Goal: Information Seeking & Learning: Learn about a topic

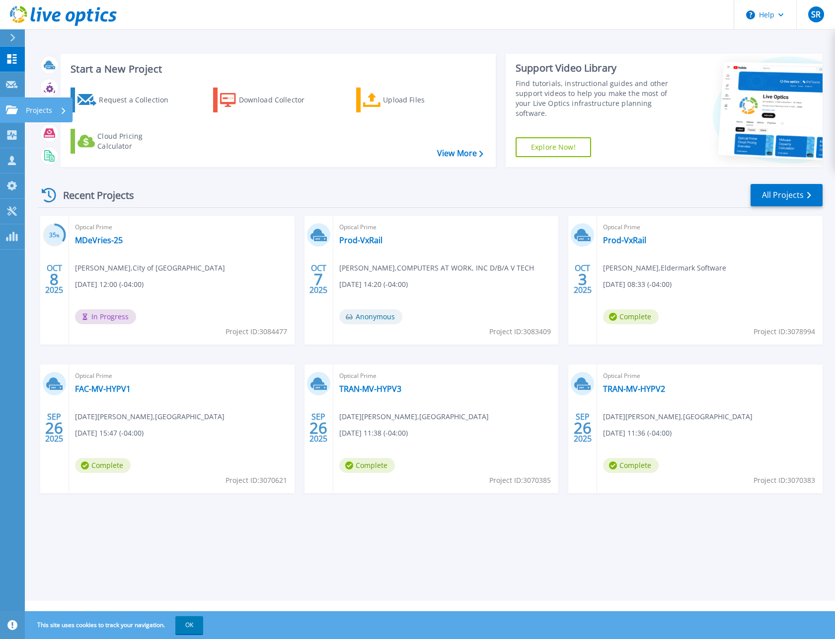
click at [13, 115] on link "Projects Projects" at bounding box center [12, 109] width 25 height 25
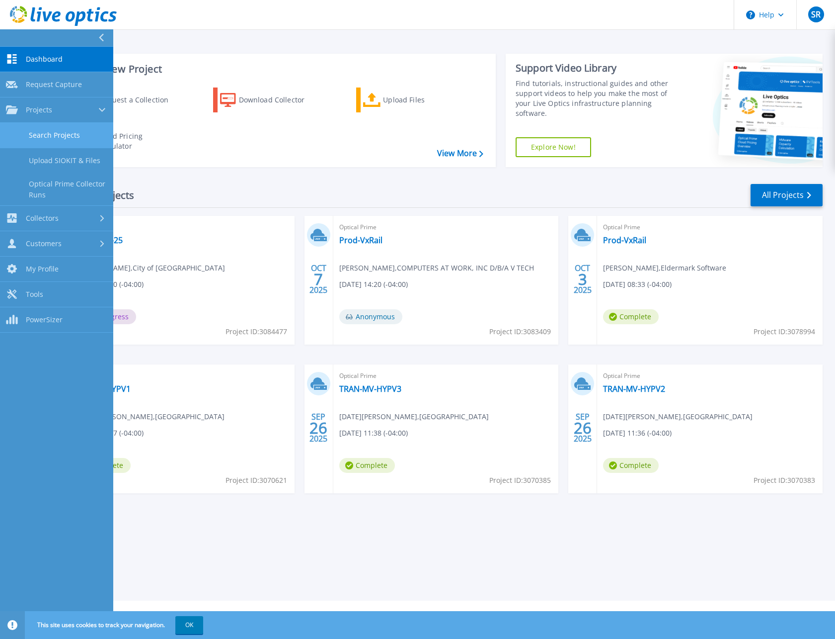
click at [50, 133] on link "Search Projects" at bounding box center [56, 135] width 113 height 25
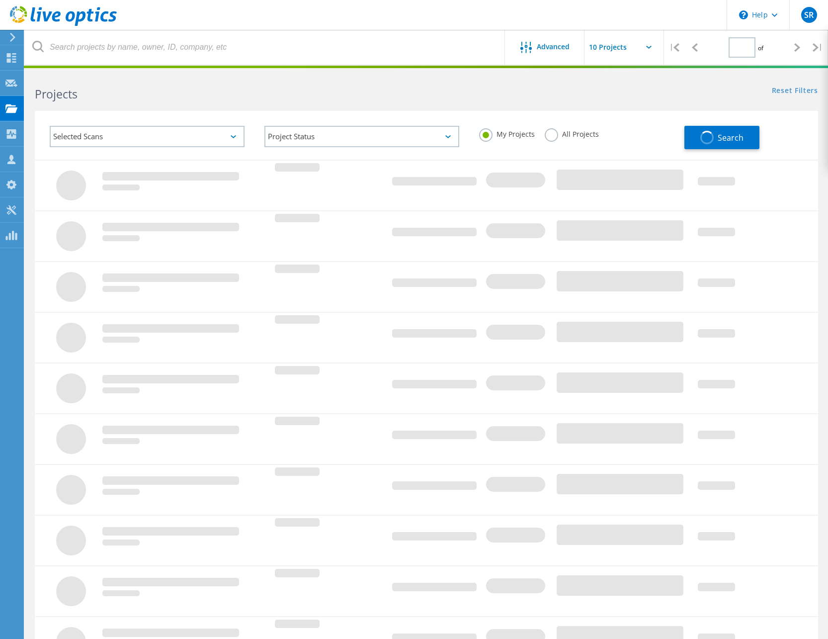
type input "1"
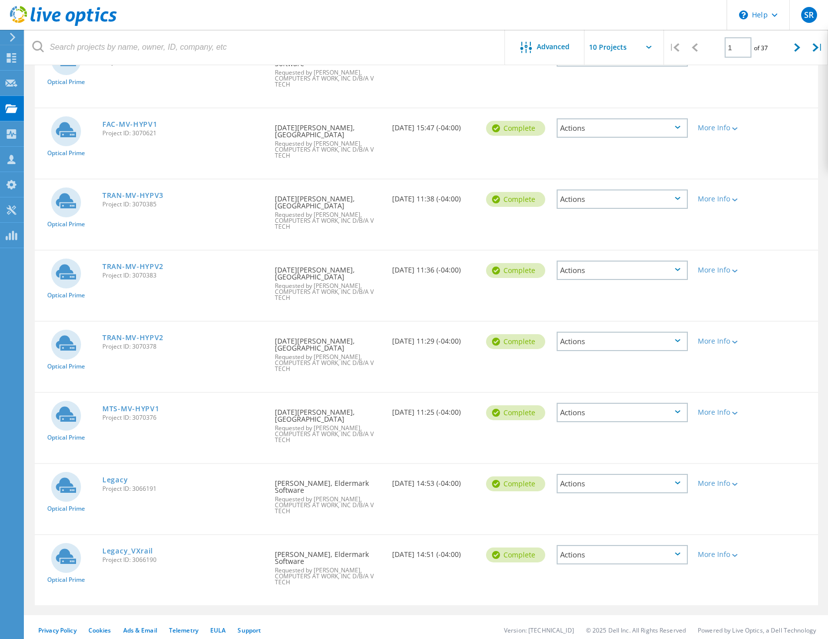
scroll to position [294, 0]
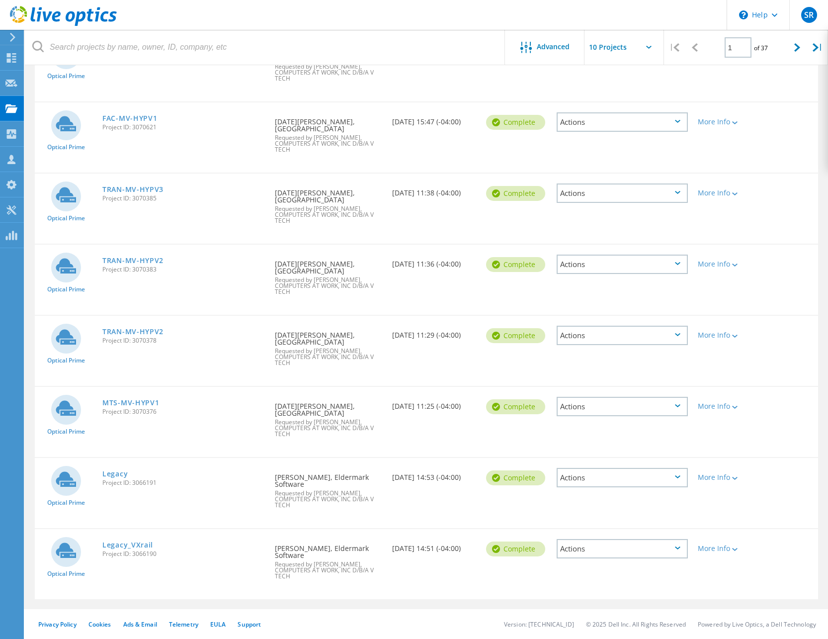
click at [120, 480] on span "Project ID: 3066191" at bounding box center [183, 483] width 163 height 6
click at [120, 471] on link "Legacy" at bounding box center [114, 473] width 25 height 7
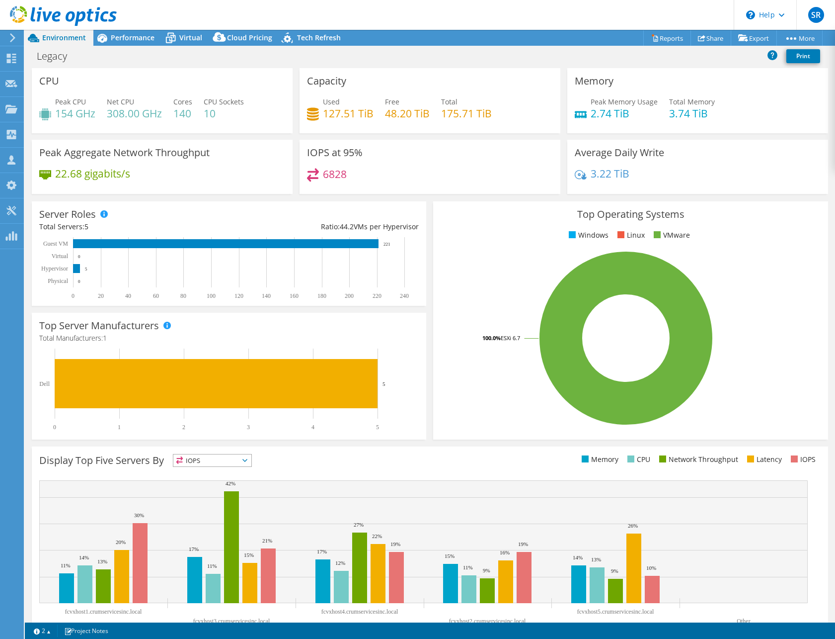
select select "USD"
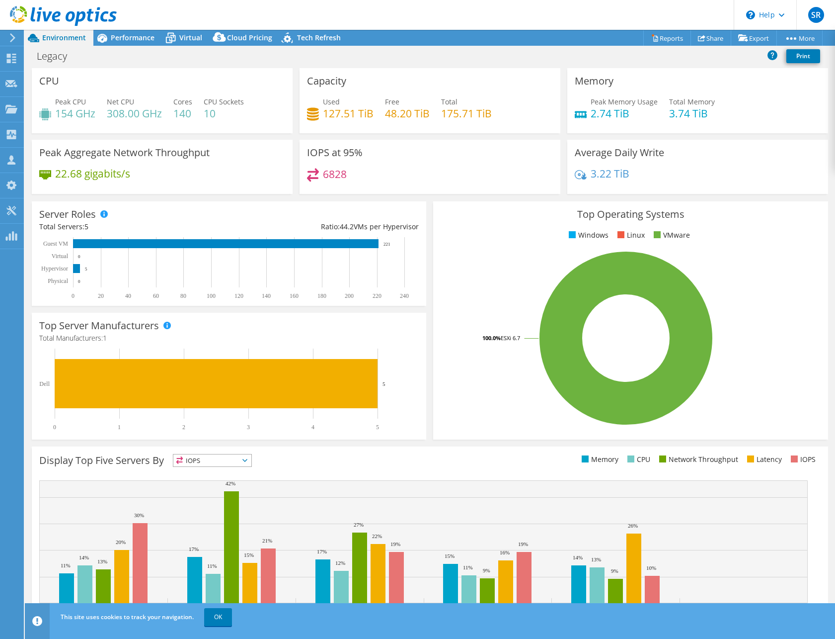
click at [169, 80] on div "CPU Peak CPU 154 GHz Net CPU 308.00 GHz Cores 140 CPU Sockets 10" at bounding box center [162, 100] width 261 height 65
click at [130, 38] on span "Performance" at bounding box center [133, 37] width 44 height 9
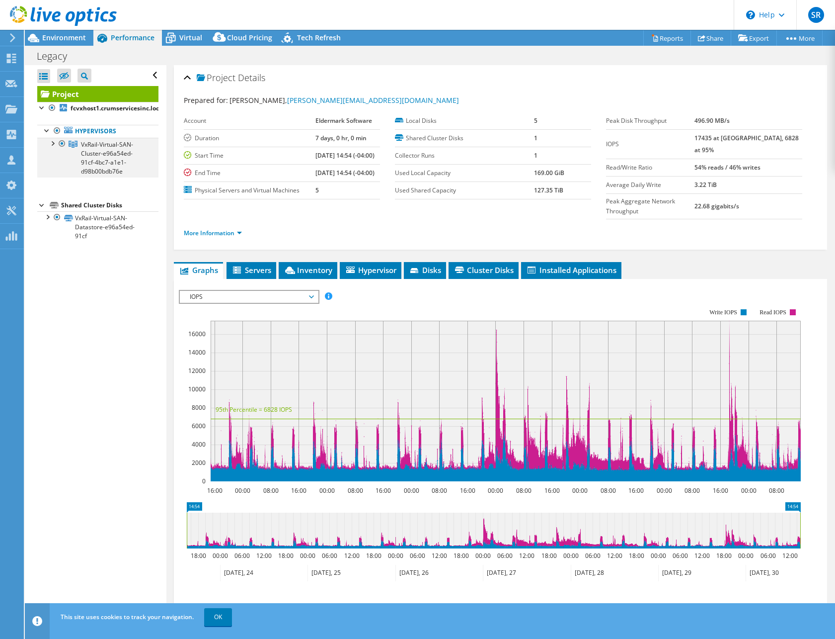
click at [53, 145] on div at bounding box center [52, 143] width 10 height 10
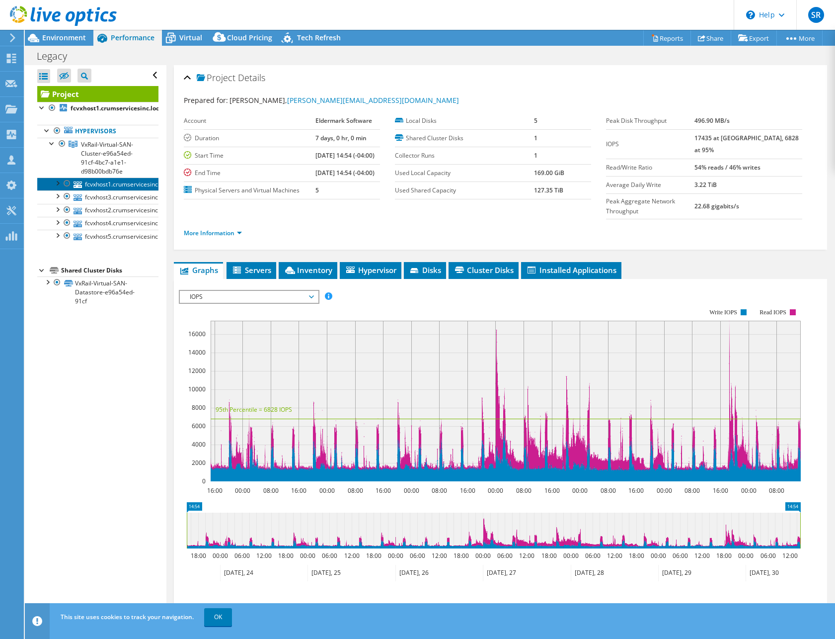
click at [120, 185] on link "fcvxhost1.crumservicesinc.local" at bounding box center [97, 183] width 121 height 13
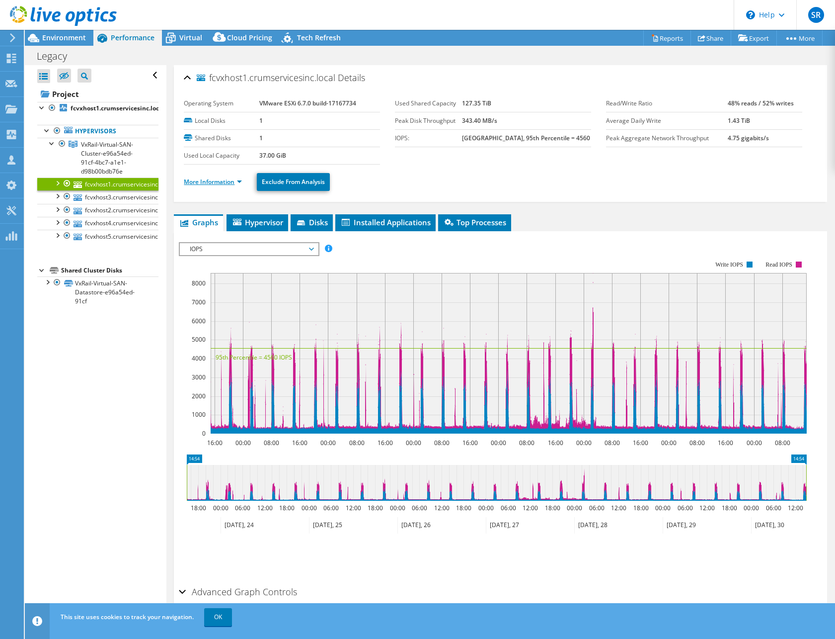
click at [242, 184] on link "More Information" at bounding box center [213, 181] width 58 height 8
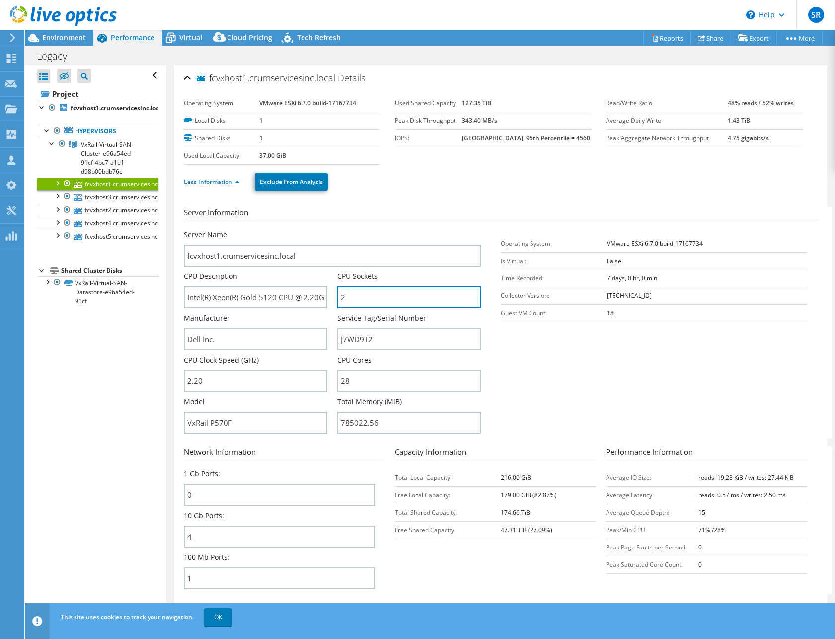
drag, startPoint x: 356, startPoint y: 295, endPoint x: 331, endPoint y: 293, distance: 25.9
click at [331, 230] on div "Server Name fcvxhost1.crumservicesinc.local CPU Description Intel(R) Xeon(R) Go…" at bounding box center [337, 230] width 307 height 0
click at [355, 298] on input "2" at bounding box center [409, 297] width 144 height 22
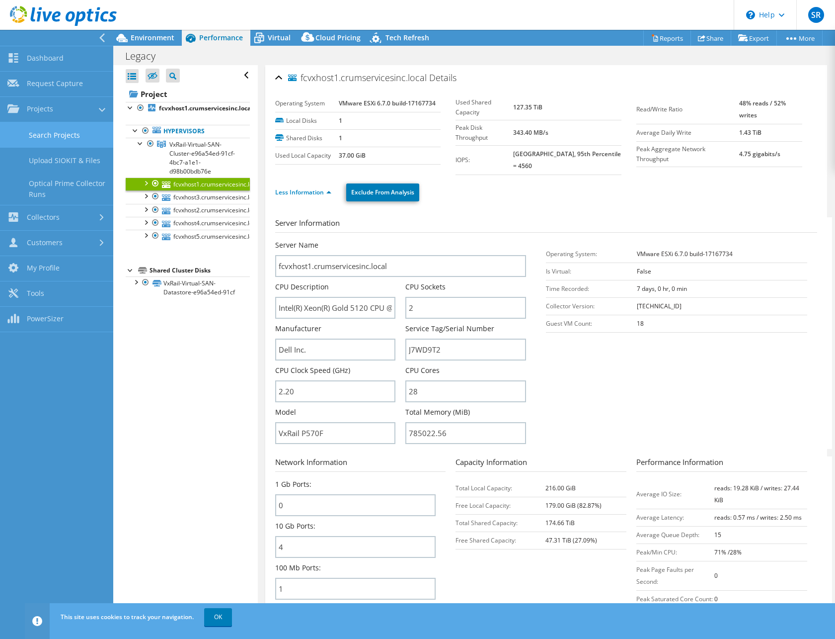
click at [50, 130] on link "Search Projects" at bounding box center [56, 134] width 113 height 25
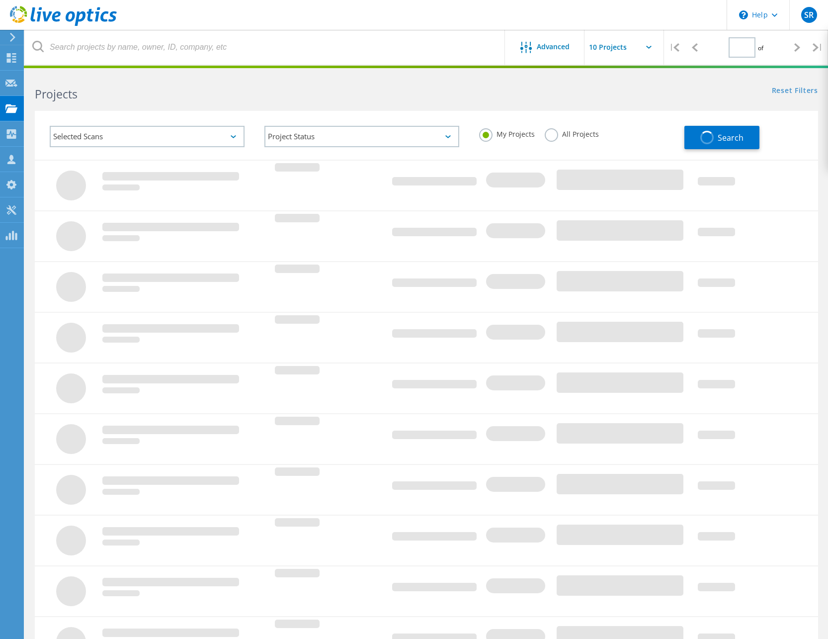
type input "1"
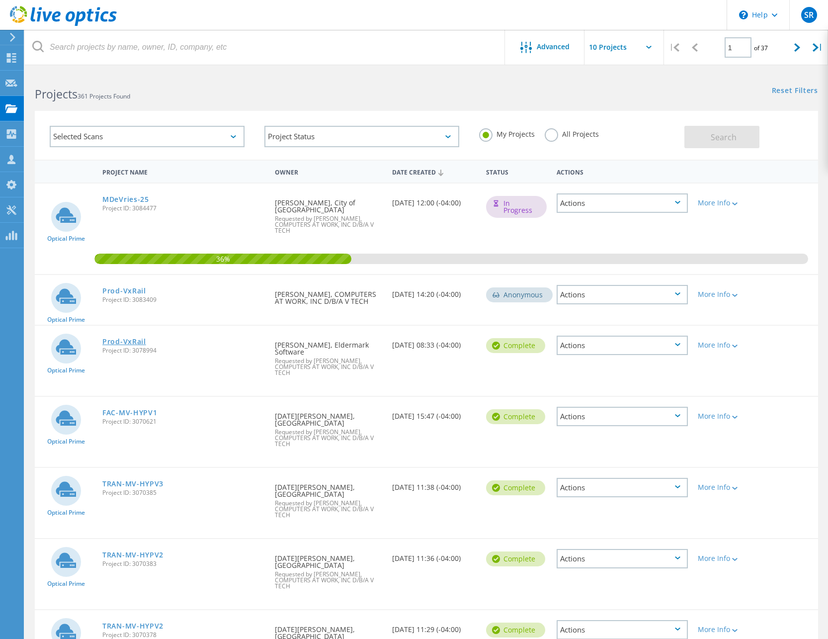
click at [134, 339] on link "Prod-VxRail" at bounding box center [124, 341] width 44 height 7
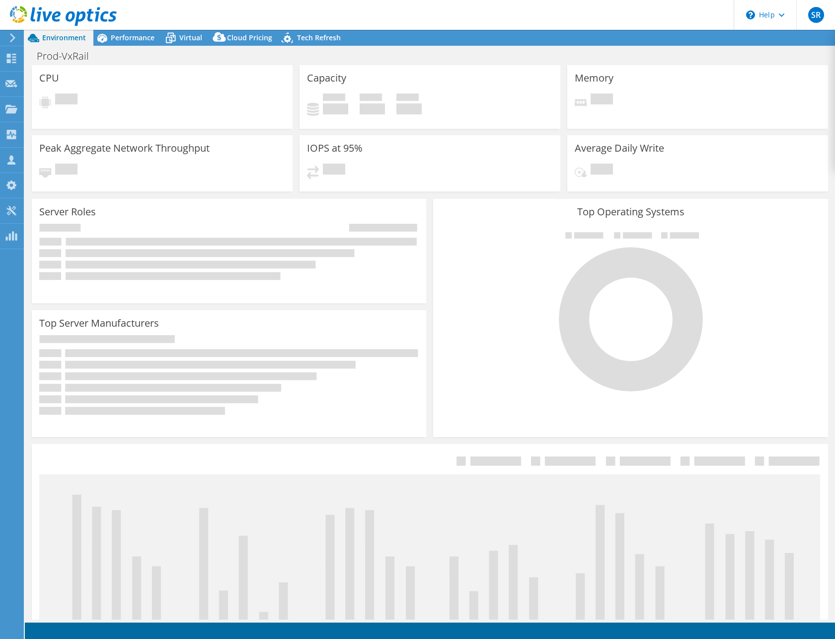
select select "USD"
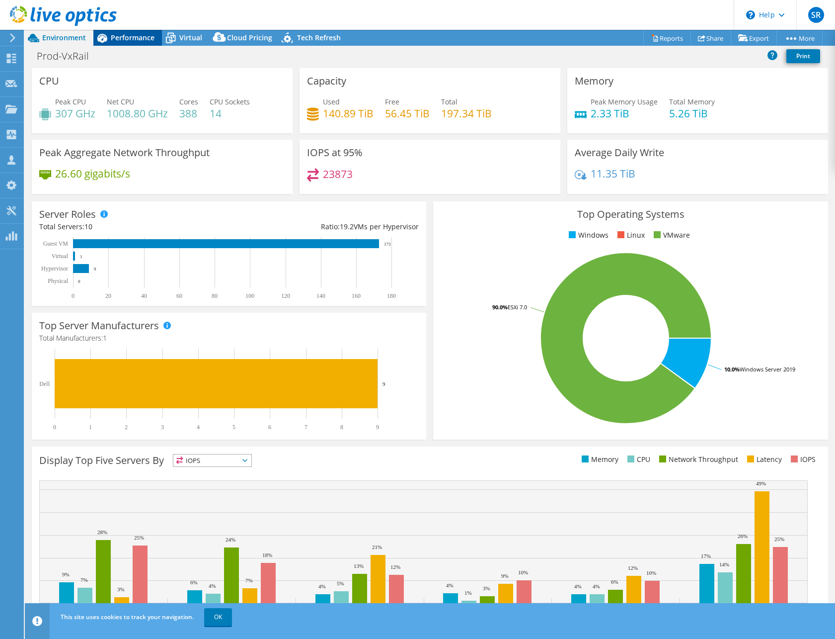
click at [138, 38] on span "Performance" at bounding box center [133, 37] width 44 height 9
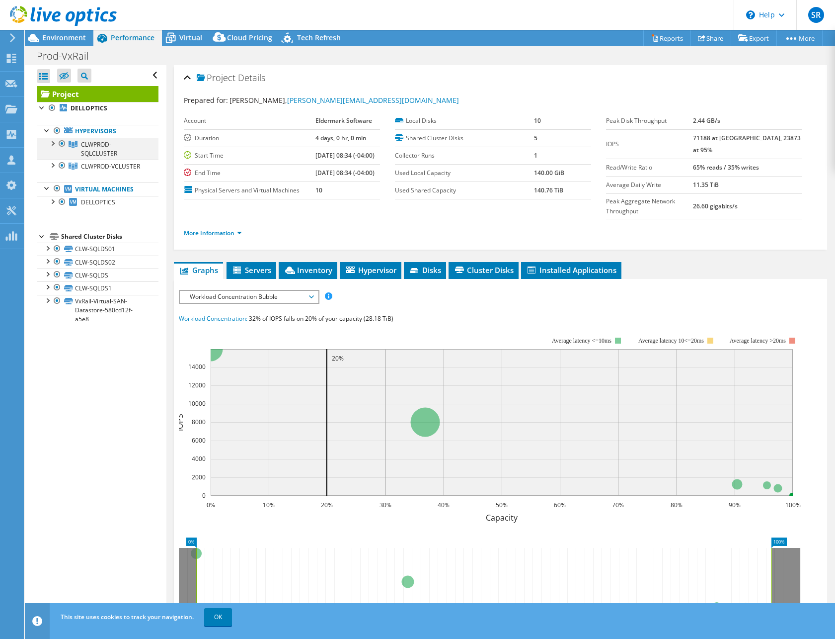
click at [53, 145] on div at bounding box center [52, 143] width 10 height 10
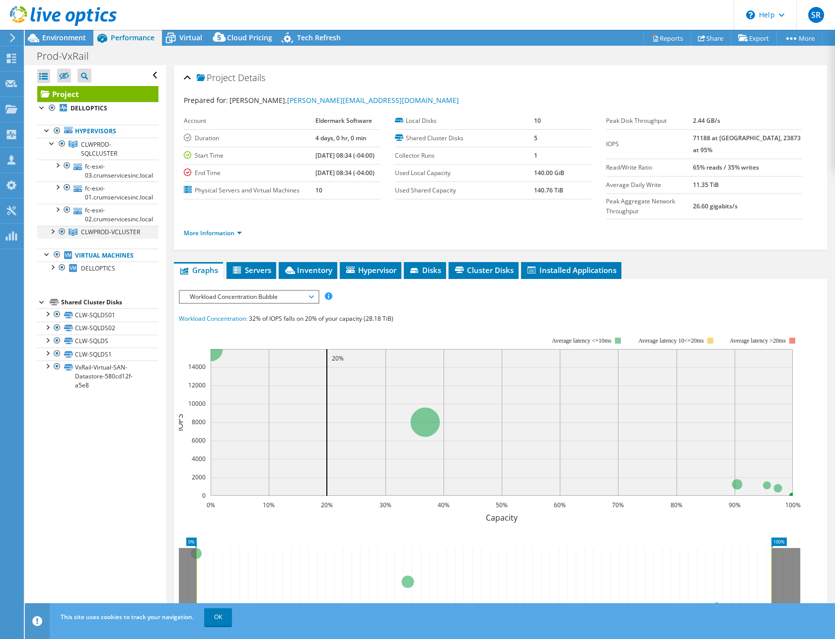
click at [53, 233] on div at bounding box center [52, 231] width 10 height 10
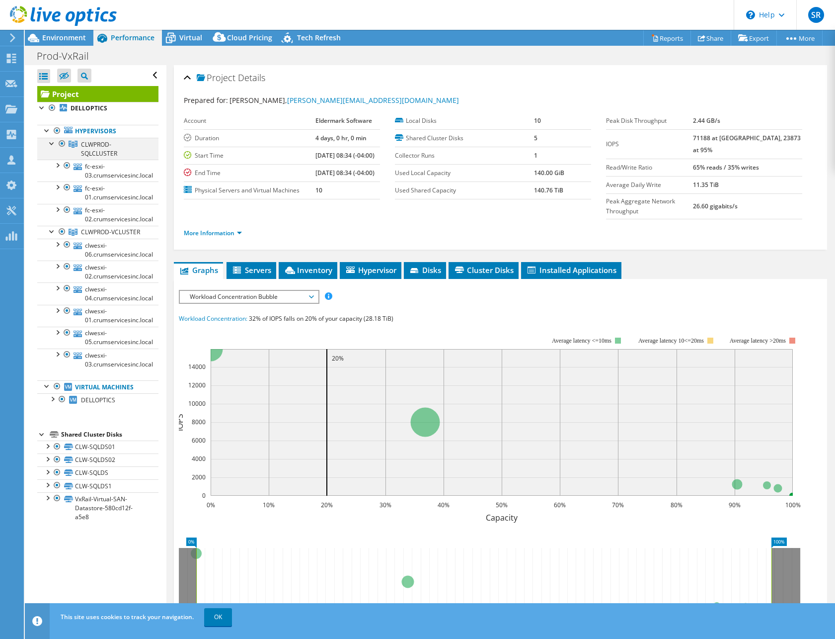
click at [51, 142] on div at bounding box center [52, 143] width 10 height 10
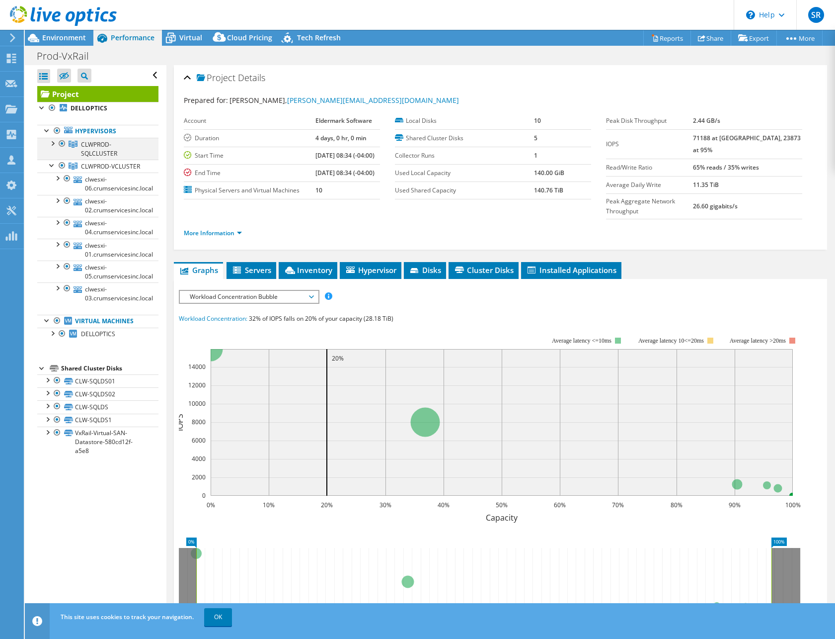
click at [63, 145] on div at bounding box center [62, 144] width 10 height 12
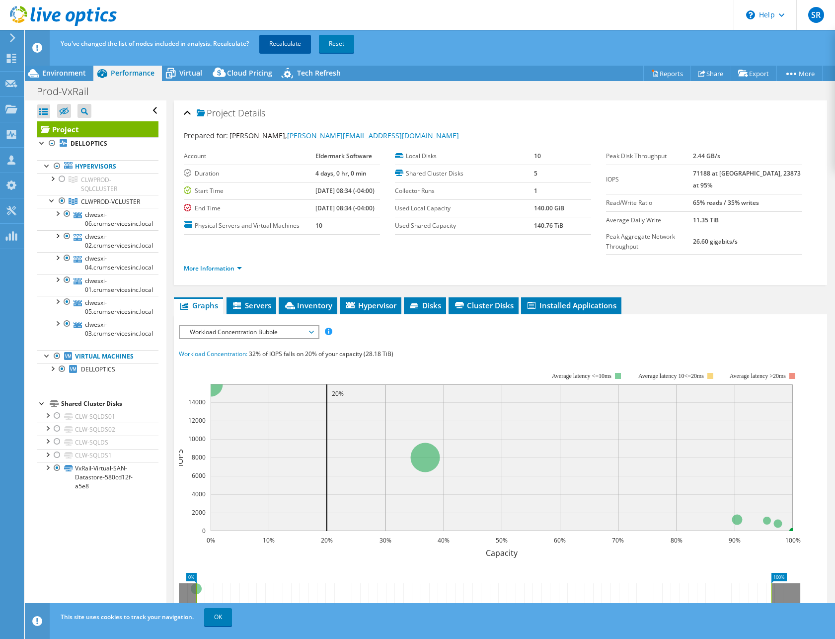
click at [297, 46] on link "Recalculate" at bounding box center [285, 44] width 52 height 18
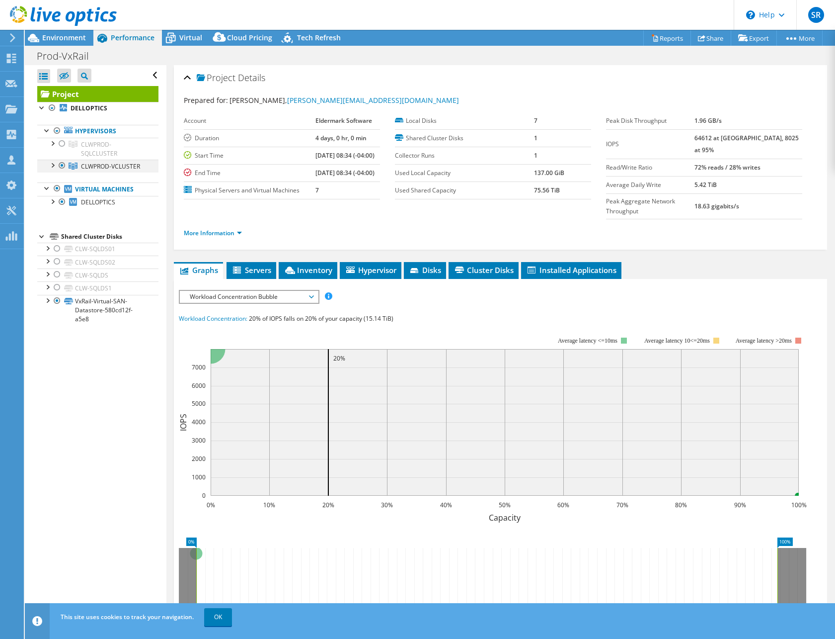
click at [53, 167] on div at bounding box center [52, 165] width 10 height 10
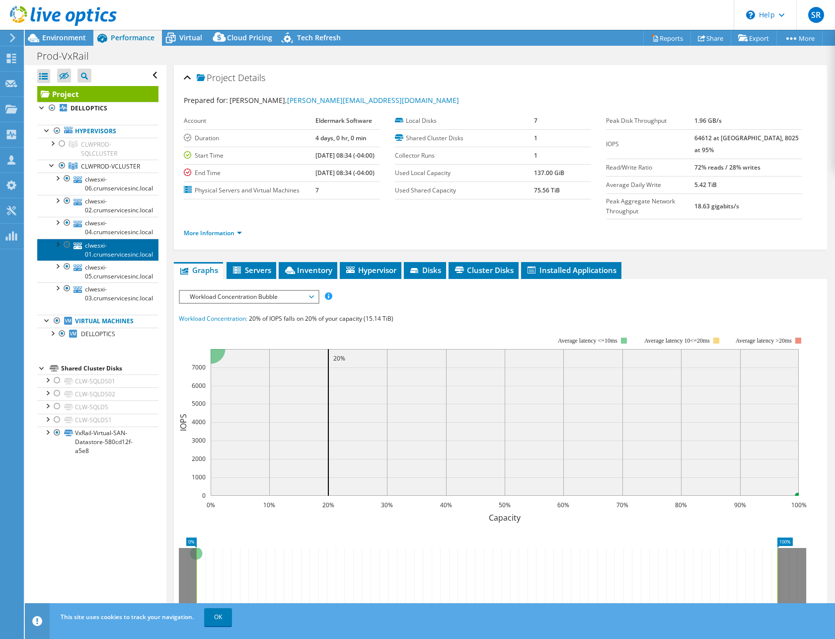
click at [120, 254] on link "clwesxi-01.crumservicesinc.local" at bounding box center [97, 250] width 121 height 22
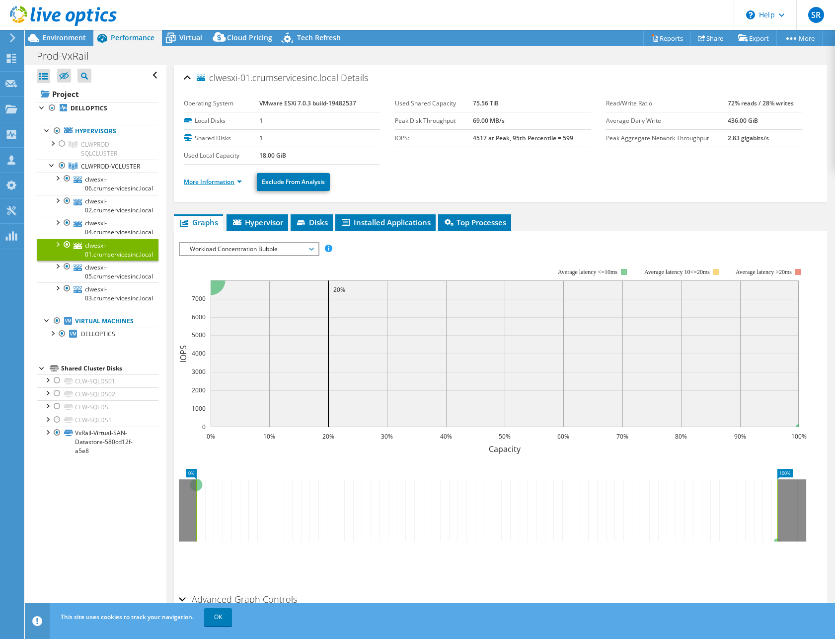
click at [242, 180] on link "More Information" at bounding box center [213, 181] width 58 height 8
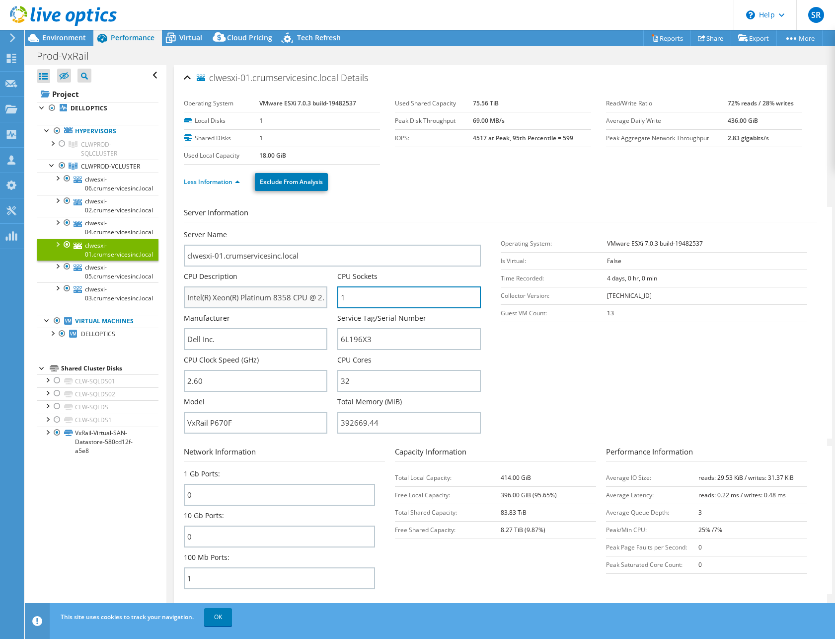
drag, startPoint x: 357, startPoint y: 297, endPoint x: 325, endPoint y: 297, distance: 32.8
click at [325, 230] on div "Server Name clwesxi-01.crumservicesinc.local CPU Description Intel(R) Xeon(R) P…" at bounding box center [337, 230] width 307 height 0
click at [364, 302] on input "1" at bounding box center [409, 297] width 144 height 22
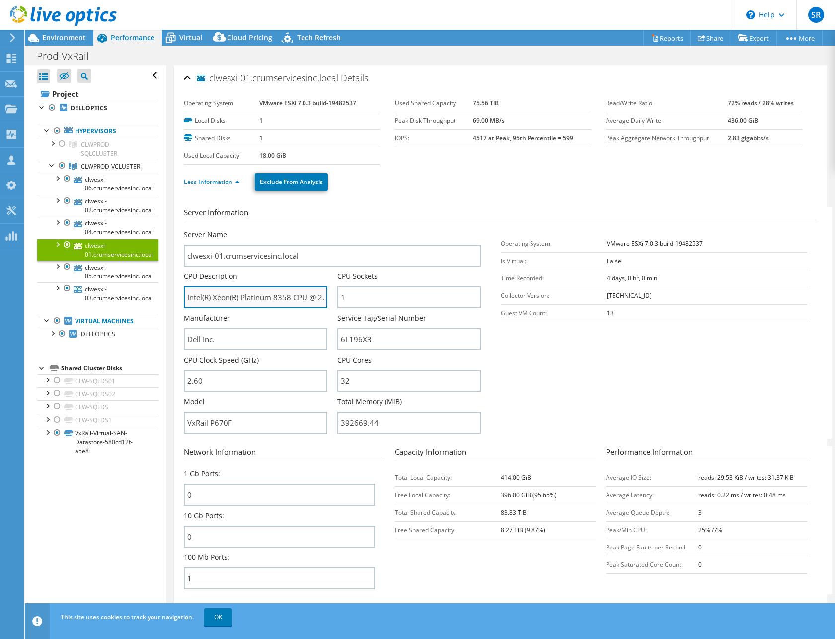
click at [289, 295] on input "Intel(R) Xeon(R) Platinum 8358 CPU @ 2.60GHz 2.59 GHz" at bounding box center [256, 297] width 144 height 22
click at [57, 34] on span "Environment" at bounding box center [64, 37] width 44 height 9
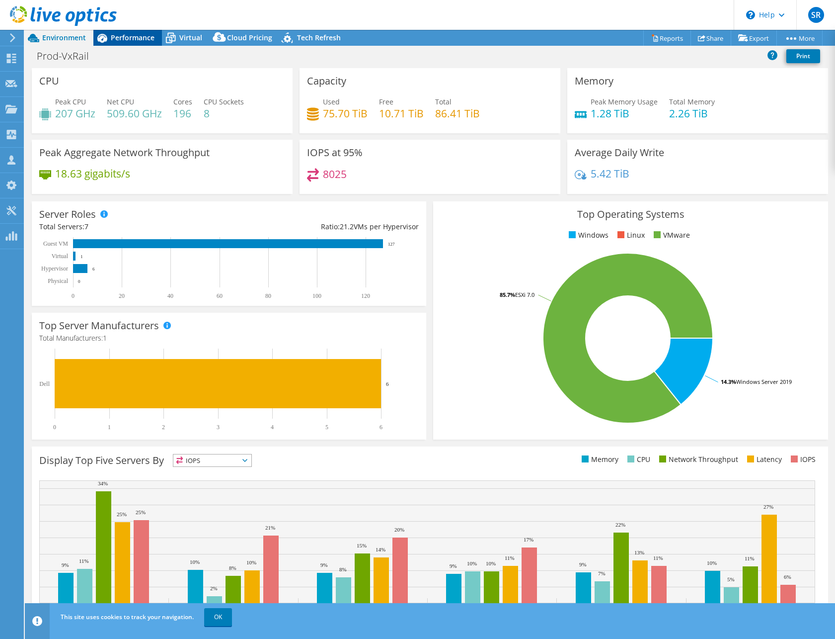
click at [137, 34] on span "Performance" at bounding box center [133, 37] width 44 height 9
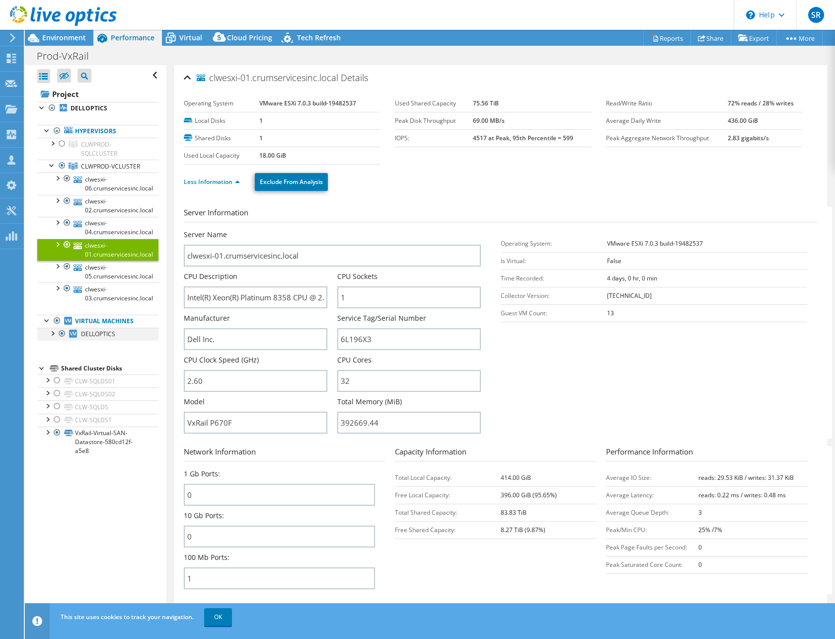
click at [63, 339] on div at bounding box center [62, 334] width 10 height 12
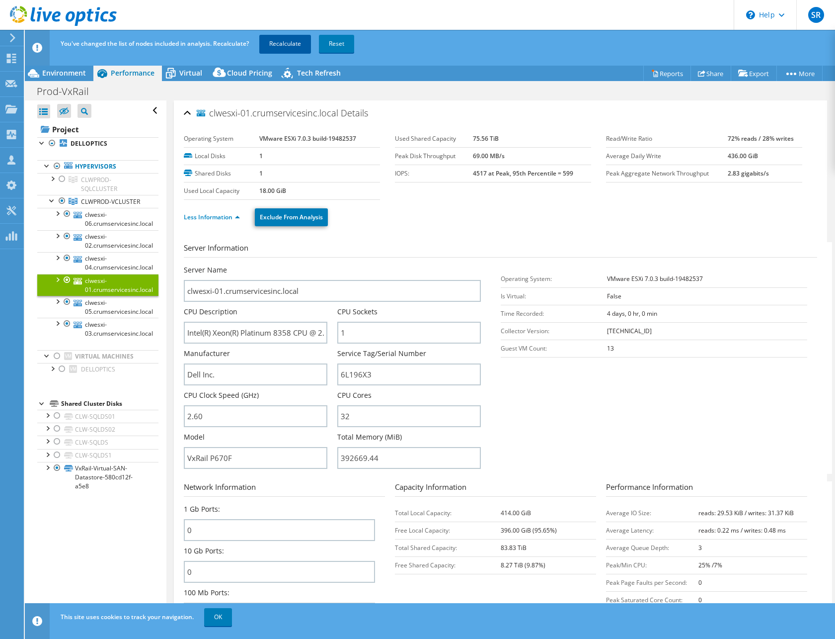
click at [292, 40] on link "Recalculate" at bounding box center [285, 44] width 52 height 18
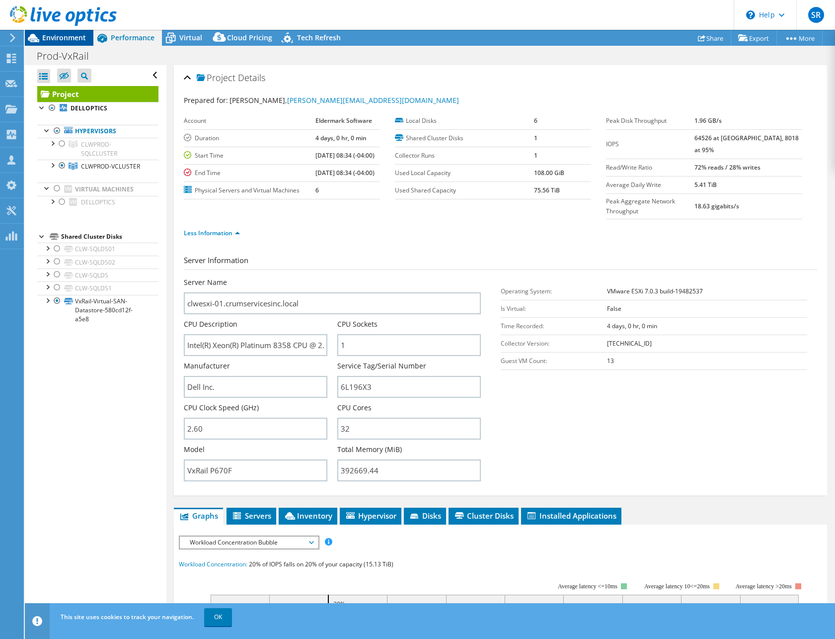
click at [72, 41] on span "Environment" at bounding box center [64, 37] width 44 height 9
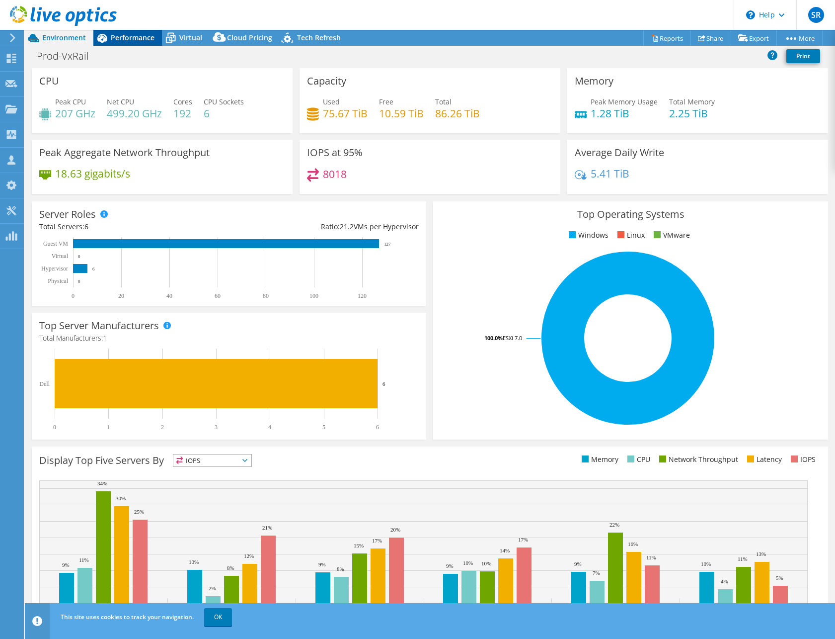
click at [136, 42] on span "Performance" at bounding box center [133, 37] width 44 height 9
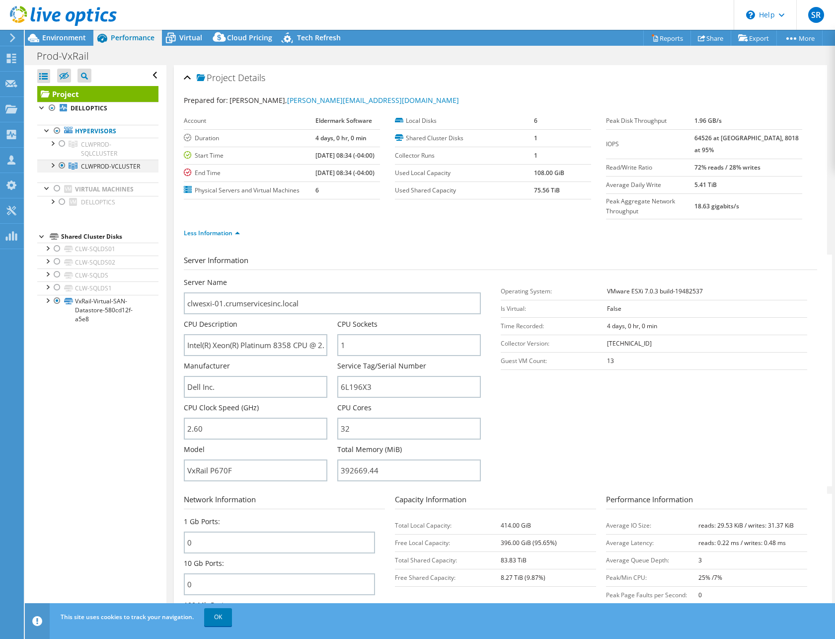
click at [53, 164] on div at bounding box center [52, 165] width 10 height 10
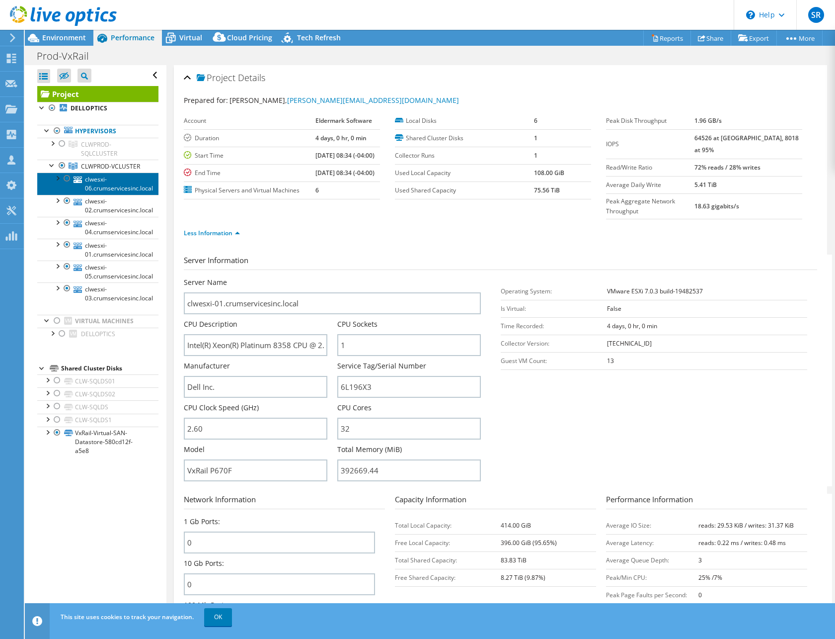
click at [121, 194] on link "clwesxi-06.crumservicesinc.local" at bounding box center [97, 183] width 121 height 22
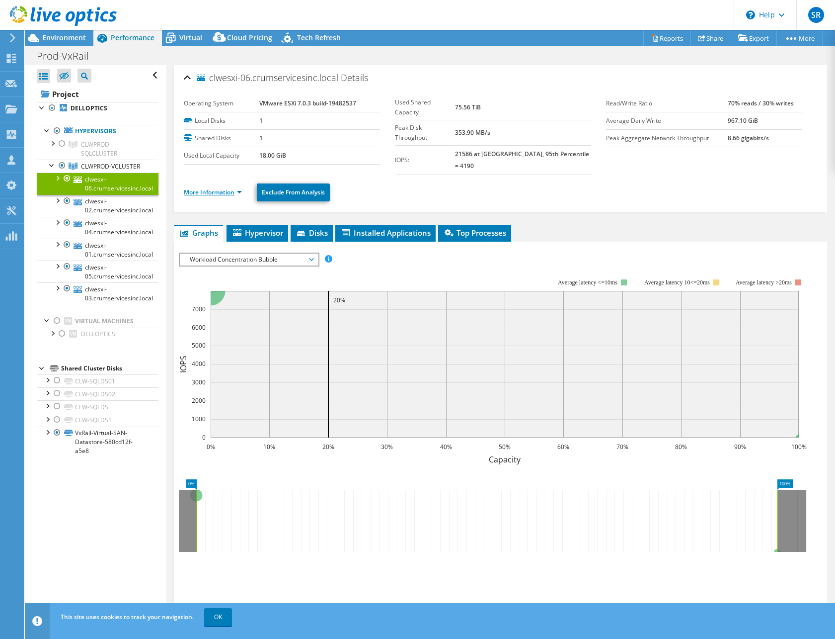
click at [242, 188] on link "More Information" at bounding box center [213, 192] width 58 height 8
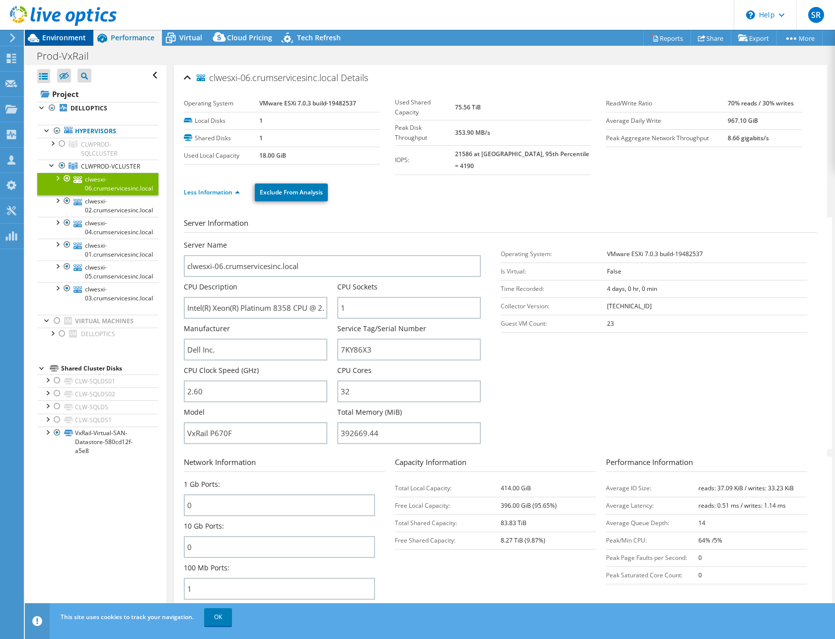
click at [61, 39] on span "Environment" at bounding box center [64, 37] width 44 height 9
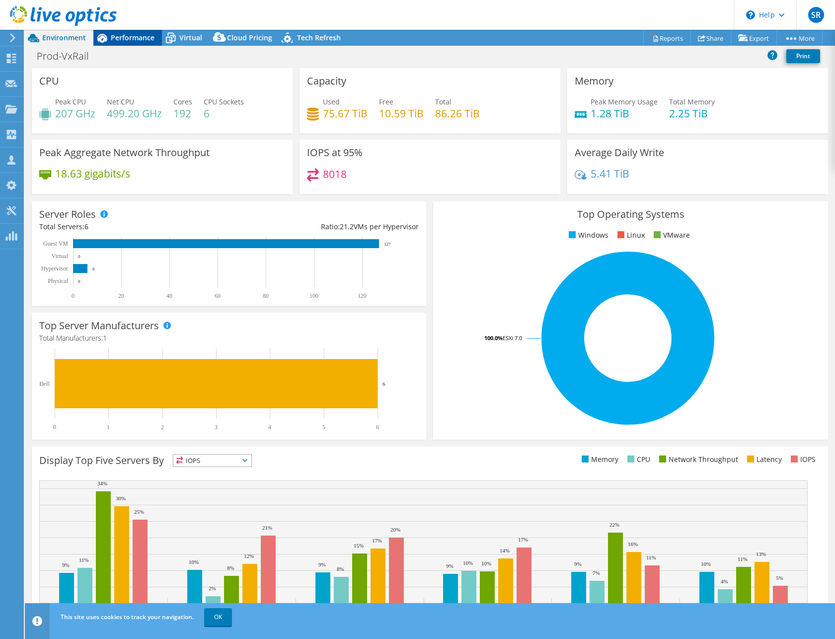
click at [131, 34] on span "Performance" at bounding box center [133, 37] width 44 height 9
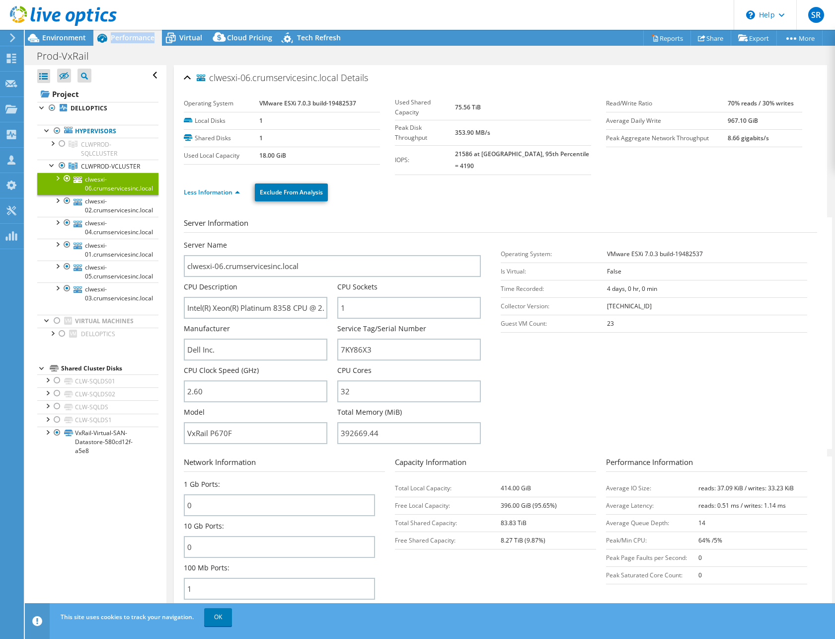
click at [131, 34] on span "Performance" at bounding box center [133, 37] width 44 height 9
click at [113, 172] on link "CLWPROD-VCLUSTER" at bounding box center [97, 166] width 121 height 13
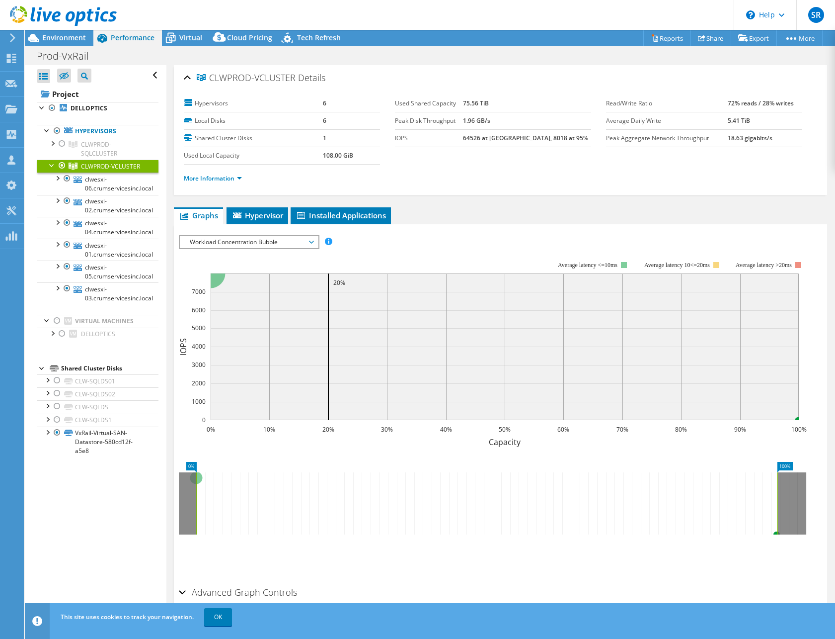
click at [266, 241] on span "Workload Concentration Bubble" at bounding box center [249, 242] width 128 height 12
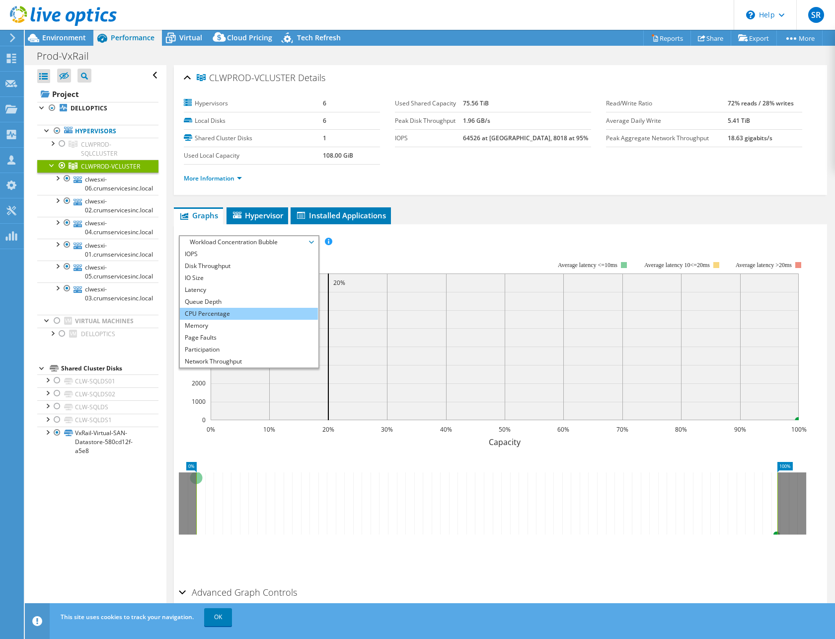
click at [223, 309] on li "CPU Percentage" at bounding box center [249, 314] width 138 height 12
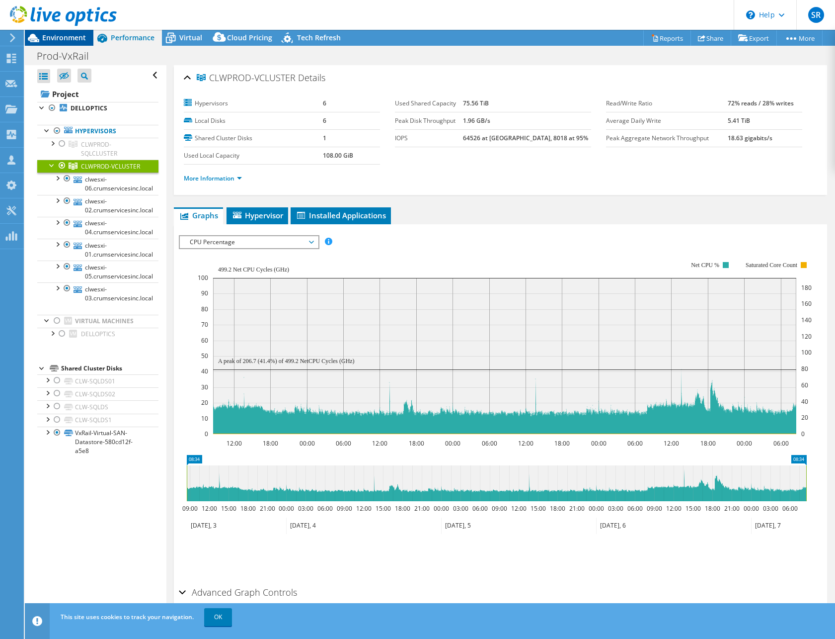
click at [78, 38] on span "Environment" at bounding box center [64, 37] width 44 height 9
